Goal: Information Seeking & Learning: Learn about a topic

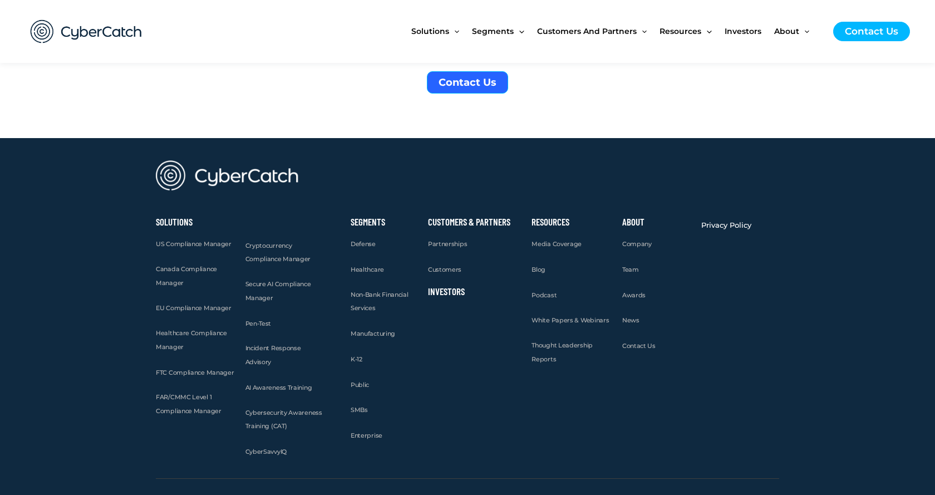
scroll to position [4246, 0]
click at [445, 285] on link "Investors" at bounding box center [446, 290] width 37 height 11
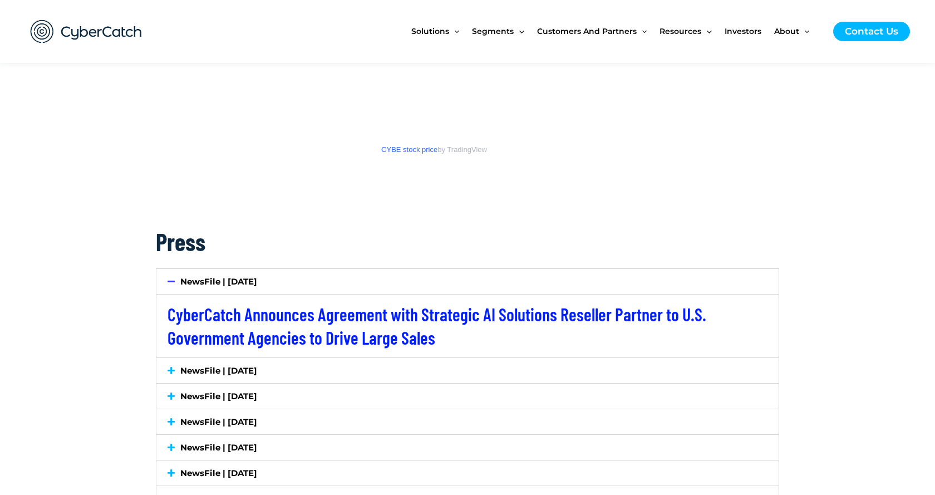
scroll to position [1670, 0]
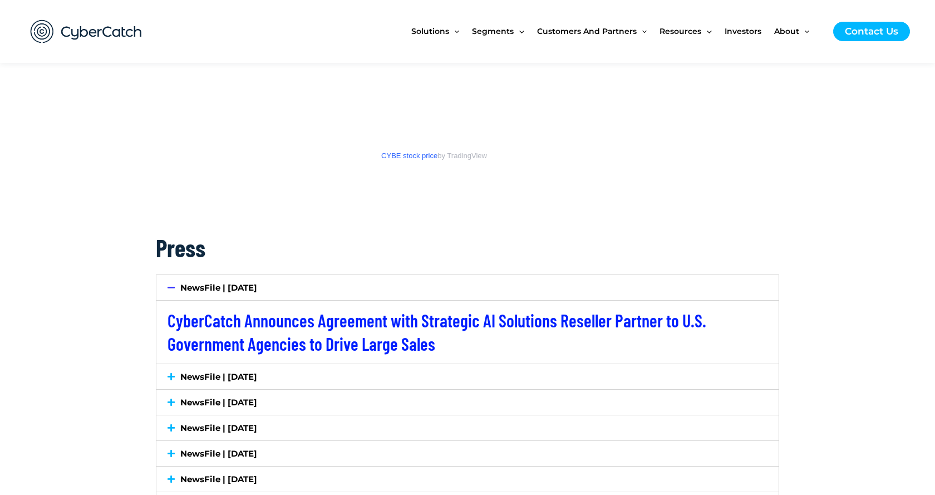
click at [216, 287] on link "NewsFile | [DATE]" at bounding box center [218, 287] width 77 height 11
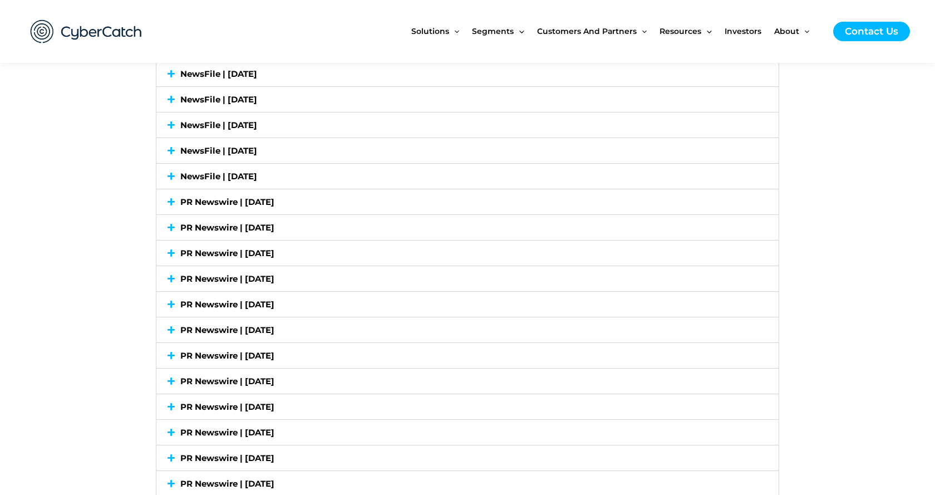
scroll to position [2464, 0]
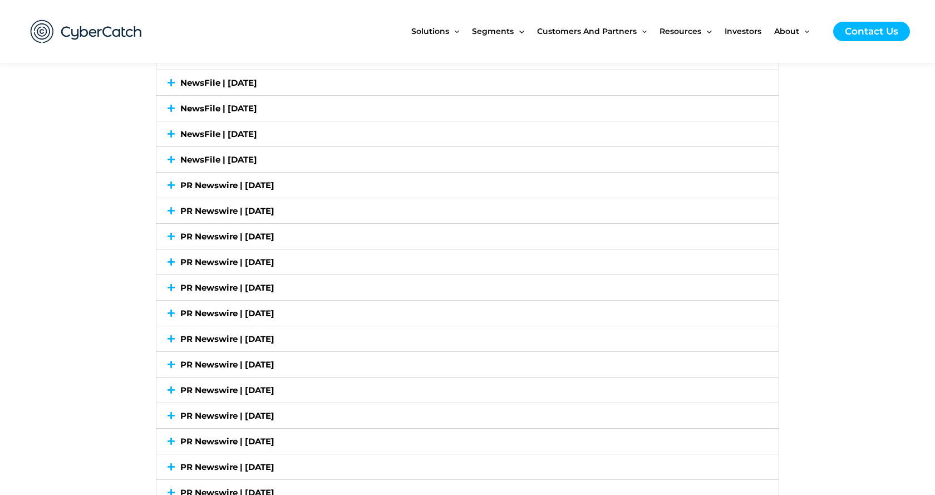
click at [274, 189] on link "PR Newswire | [DATE]" at bounding box center [227, 185] width 94 height 11
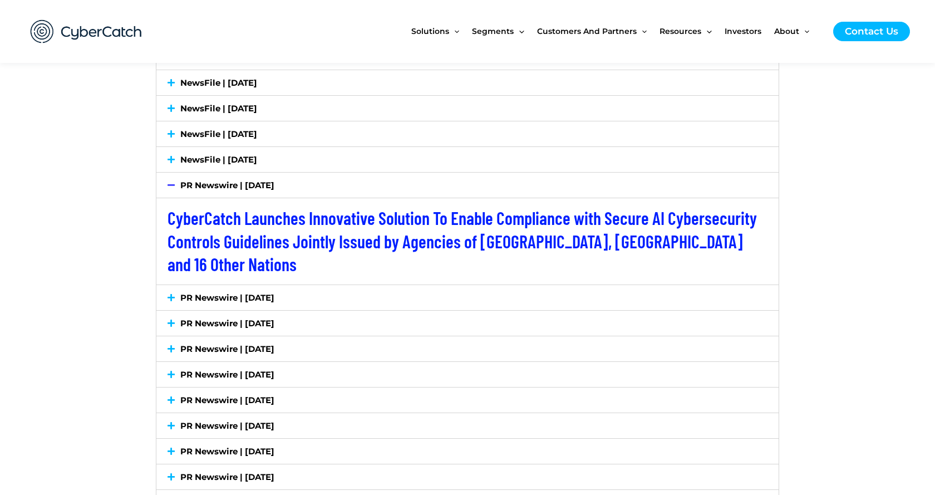
click at [274, 189] on link "PR Newswire | [DATE]" at bounding box center [227, 185] width 94 height 11
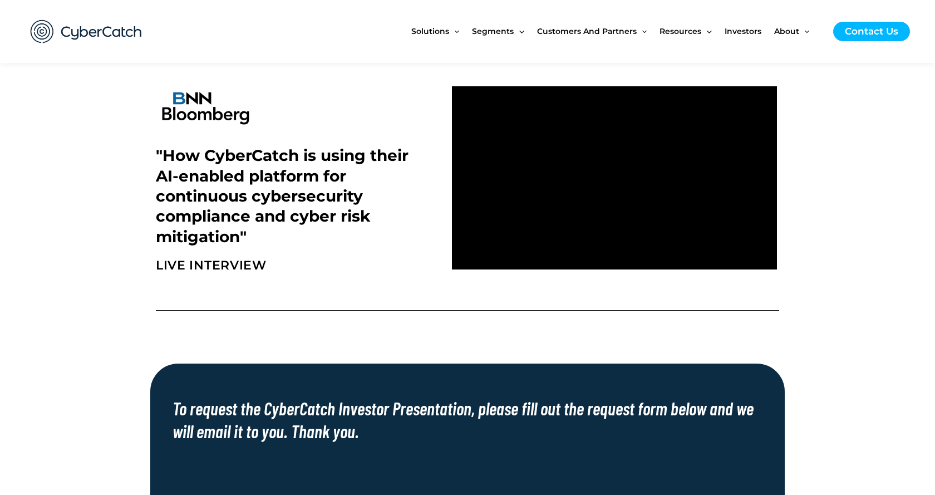
scroll to position [374, 0]
